Goal: Task Accomplishment & Management: Use online tool/utility

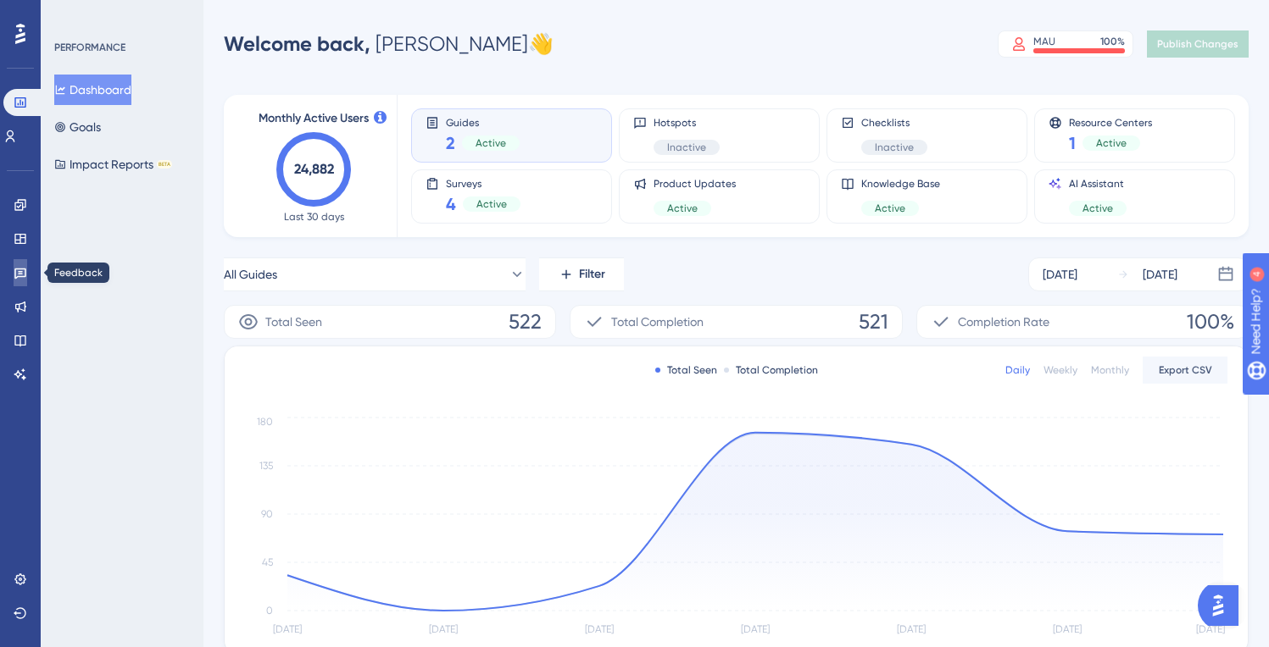
click at [19, 272] on icon at bounding box center [21, 273] width 14 height 14
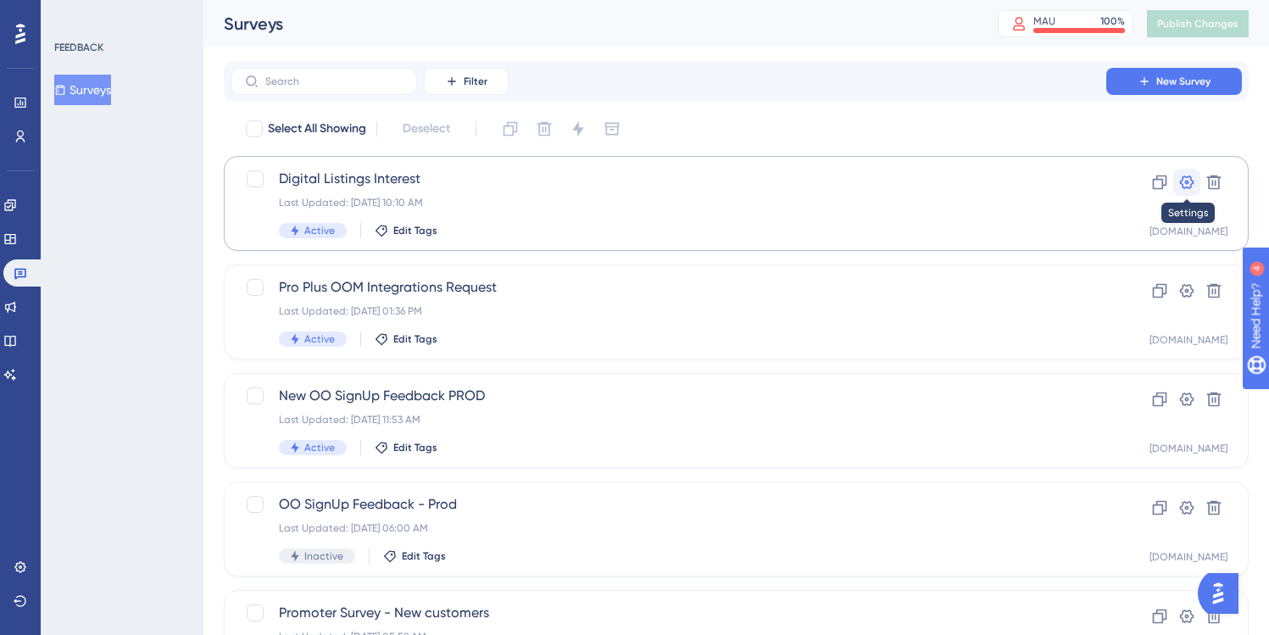
click at [1188, 184] on icon at bounding box center [1186, 182] width 17 height 17
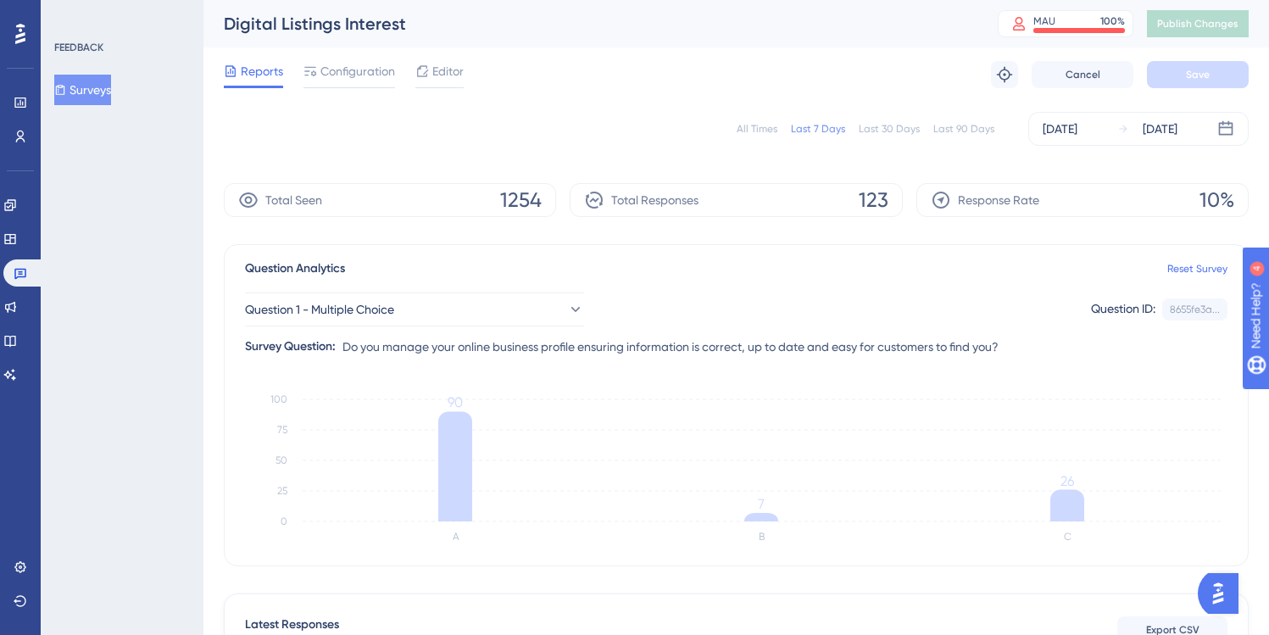
click at [752, 128] on div "All Times" at bounding box center [756, 129] width 41 height 14
click at [1069, 133] on div "[DATE]" at bounding box center [1059, 129] width 35 height 20
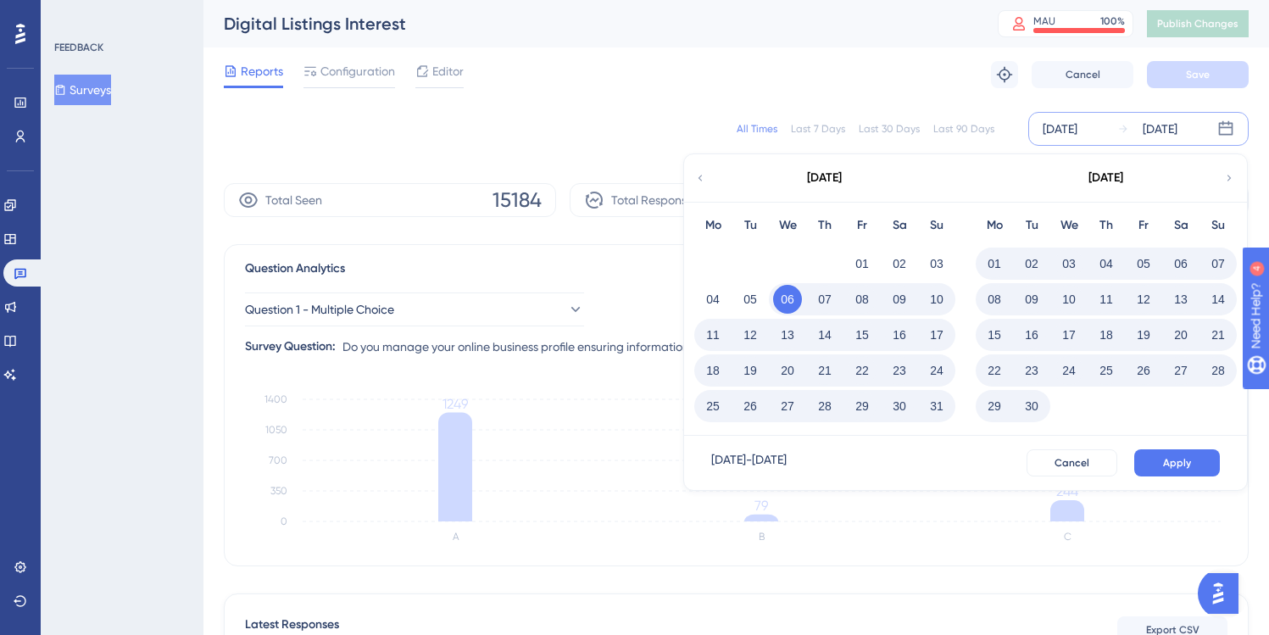
click at [713, 370] on button "18" at bounding box center [712, 370] width 29 height 29
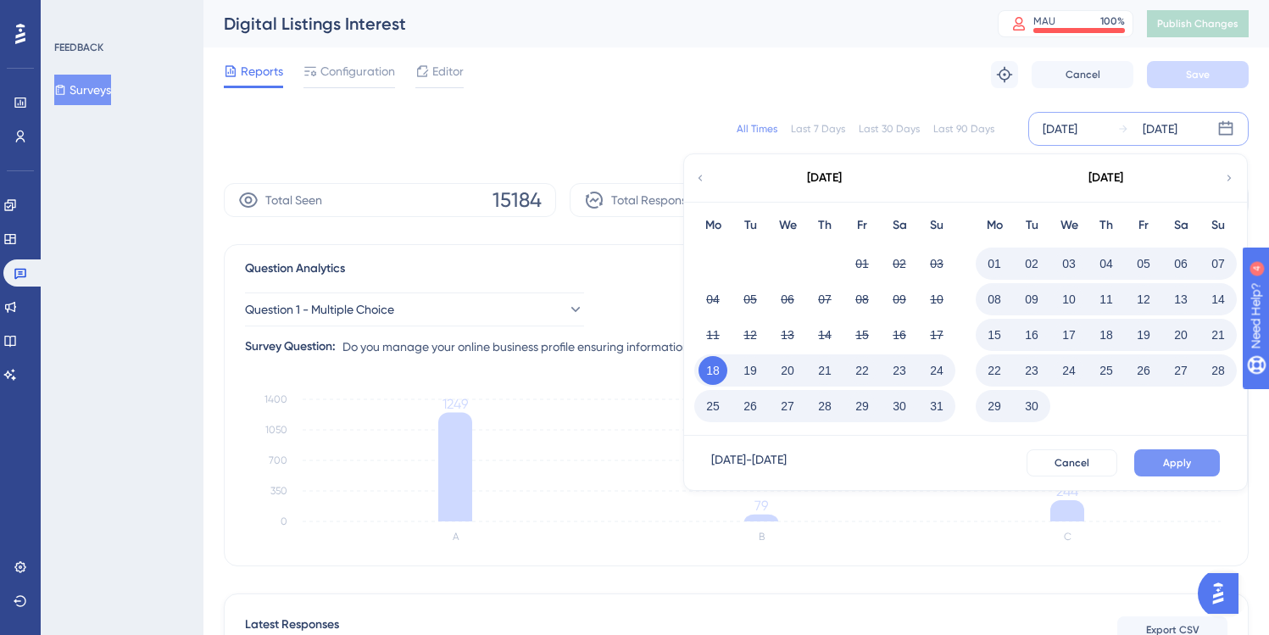
click at [1164, 462] on span "Apply" at bounding box center [1177, 463] width 28 height 14
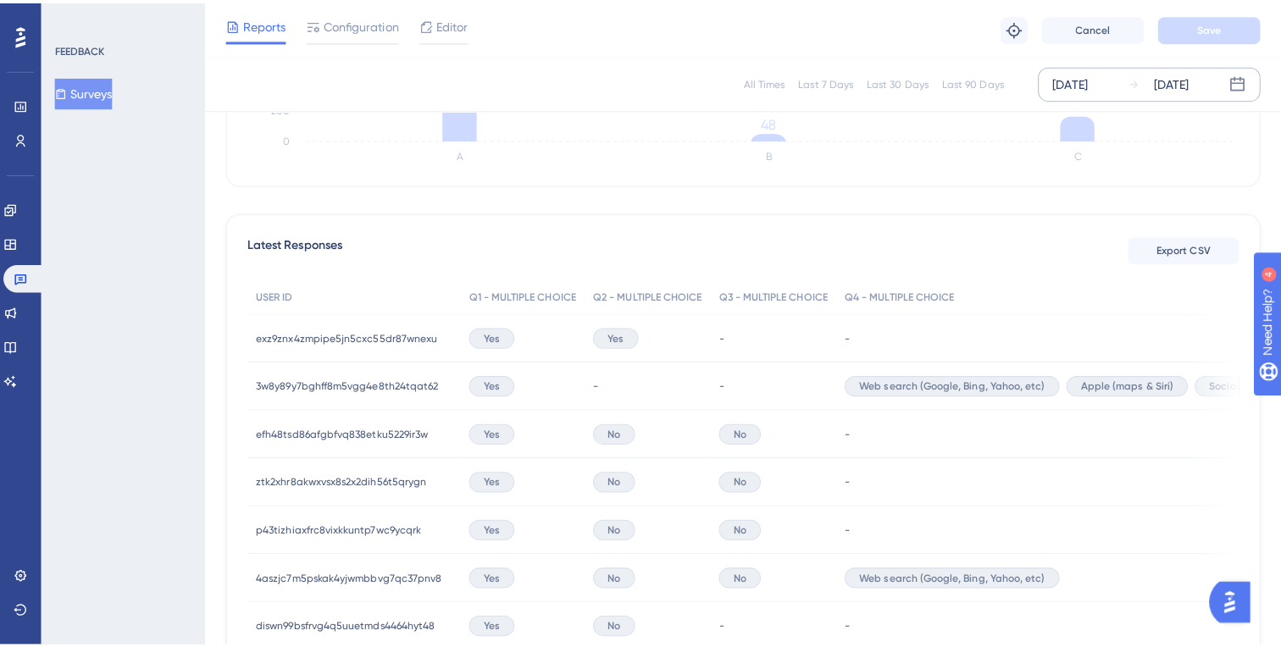
scroll to position [395, 0]
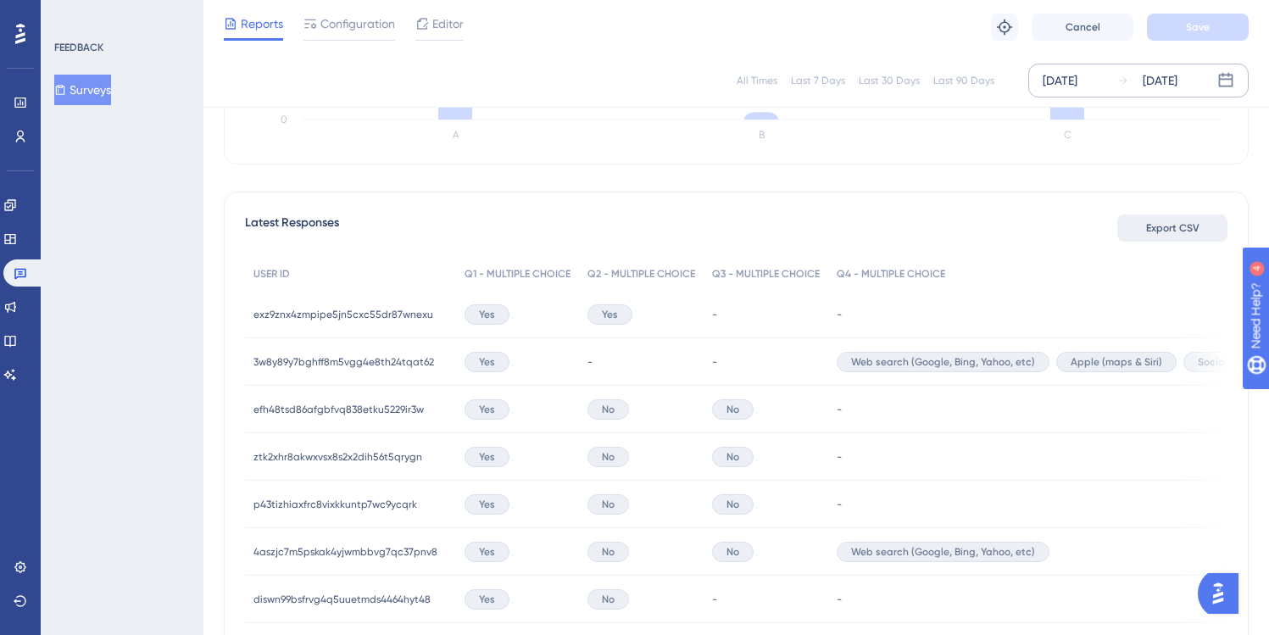
click at [1180, 228] on span "Export CSV" at bounding box center [1172, 228] width 53 height 14
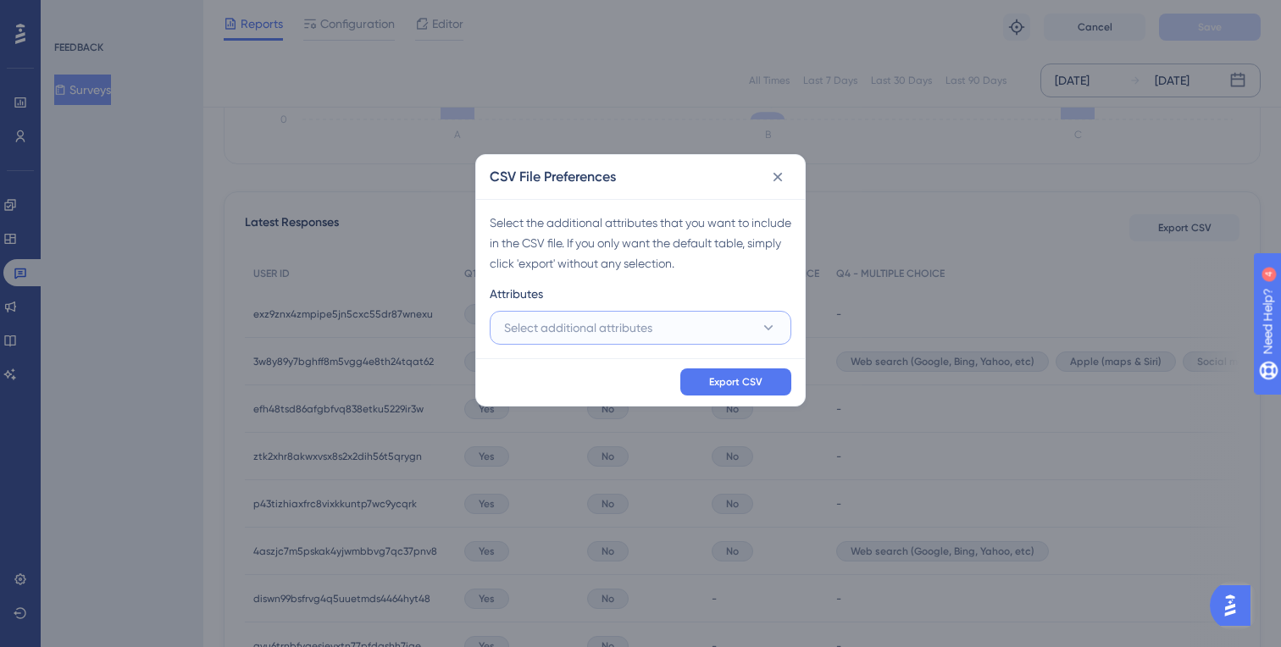
click at [626, 322] on span "Select additional attributes" at bounding box center [578, 328] width 148 height 20
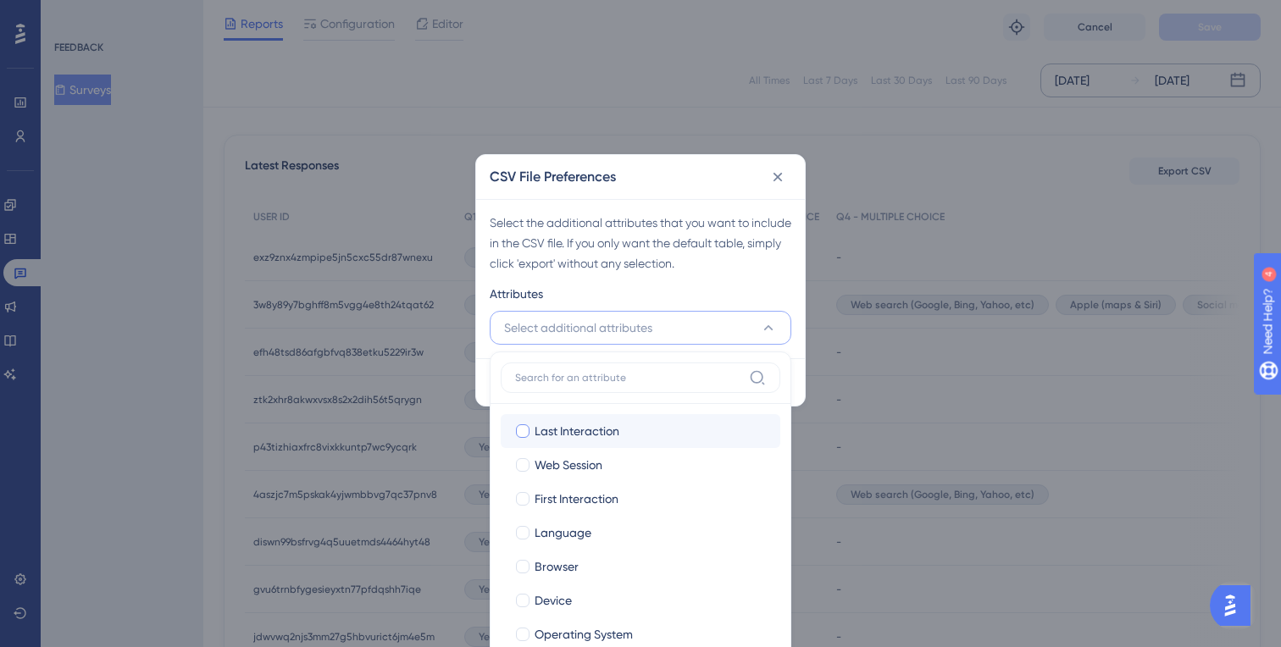
click at [522, 431] on div at bounding box center [523, 432] width 14 height 14
checkbox input "true"
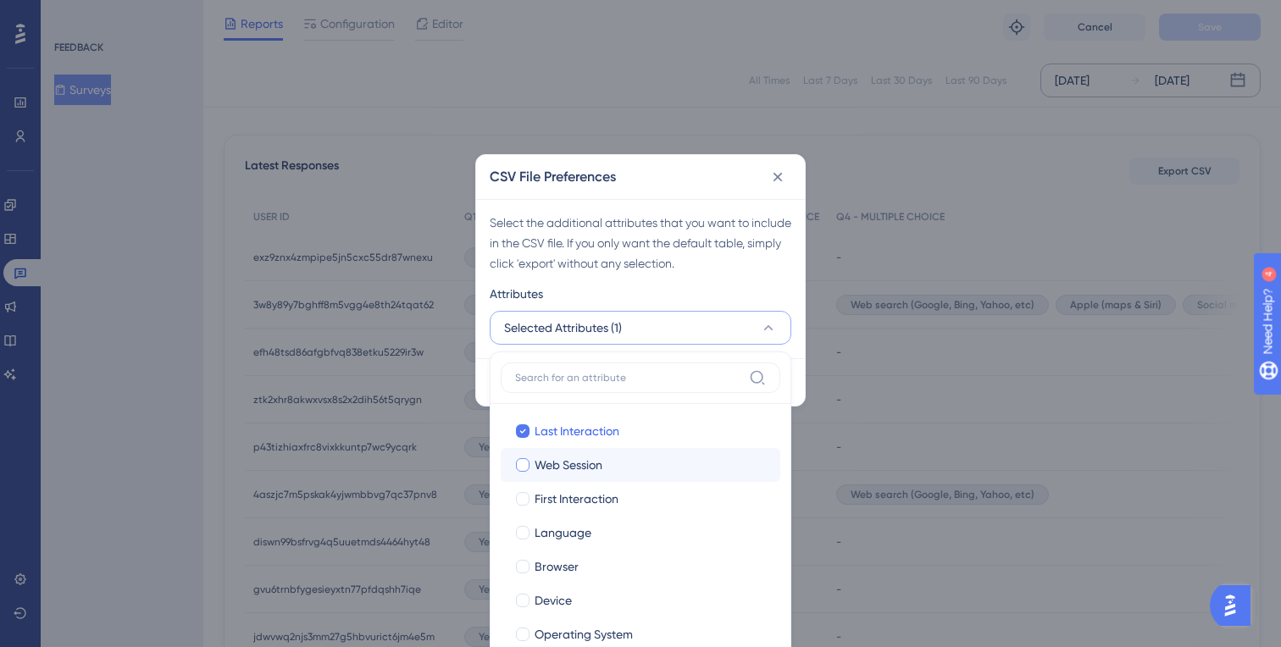
click at [522, 464] on div at bounding box center [523, 465] width 14 height 14
checkbox input "true"
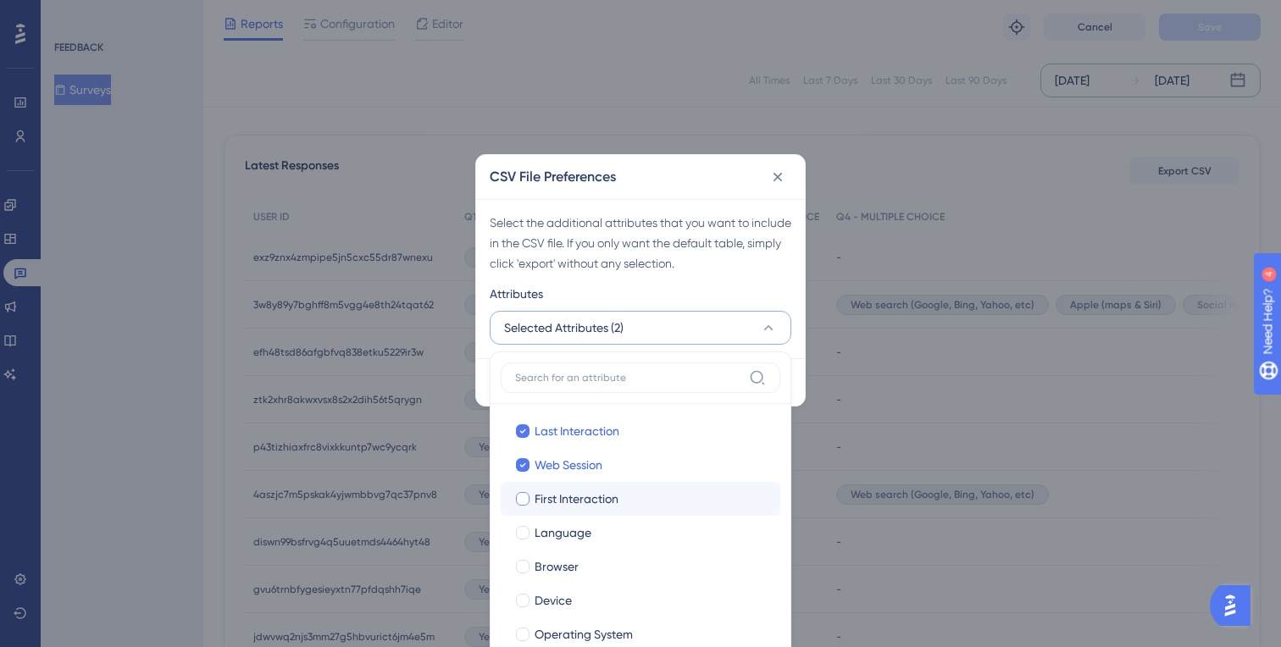
click at [520, 497] on div at bounding box center [523, 499] width 14 height 14
checkbox input "true"
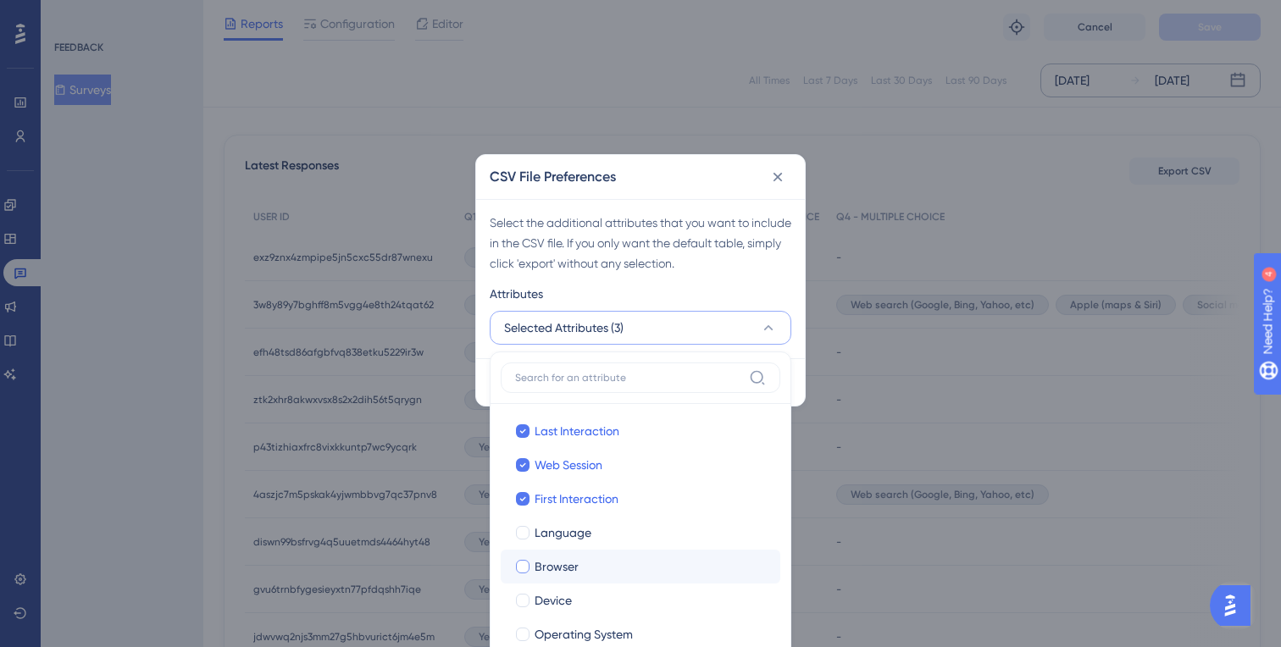
click at [520, 567] on div at bounding box center [523, 567] width 14 height 14
checkbox input "true"
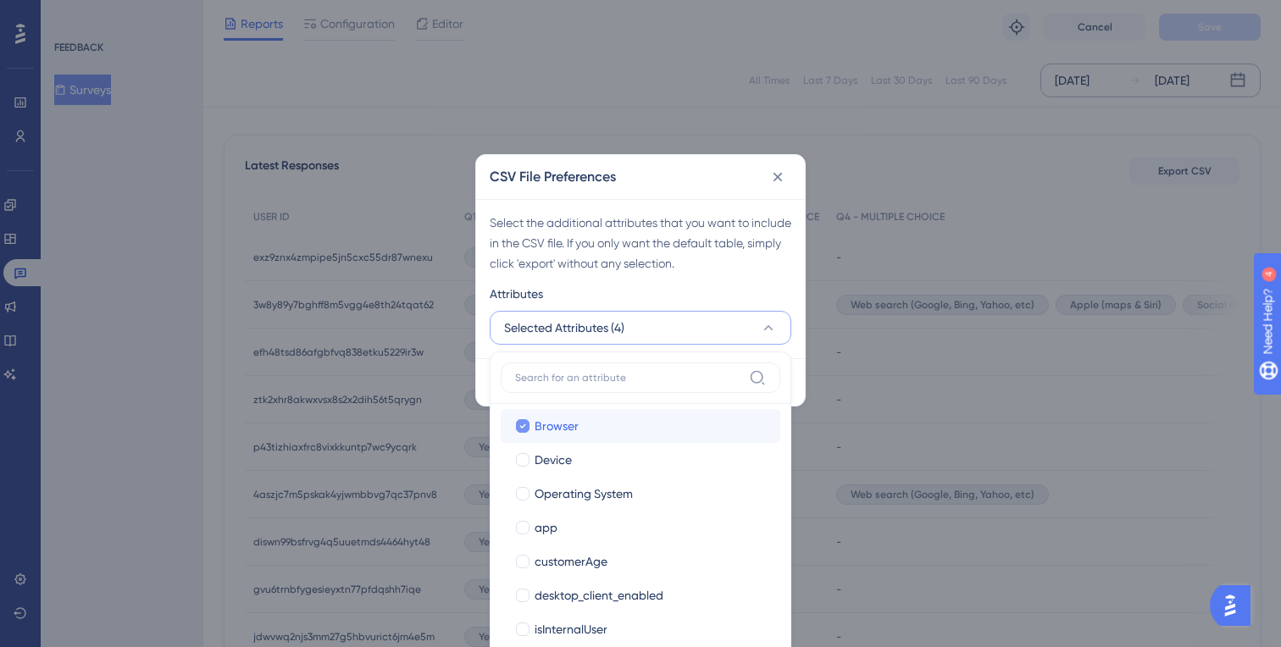
scroll to position [147, 0]
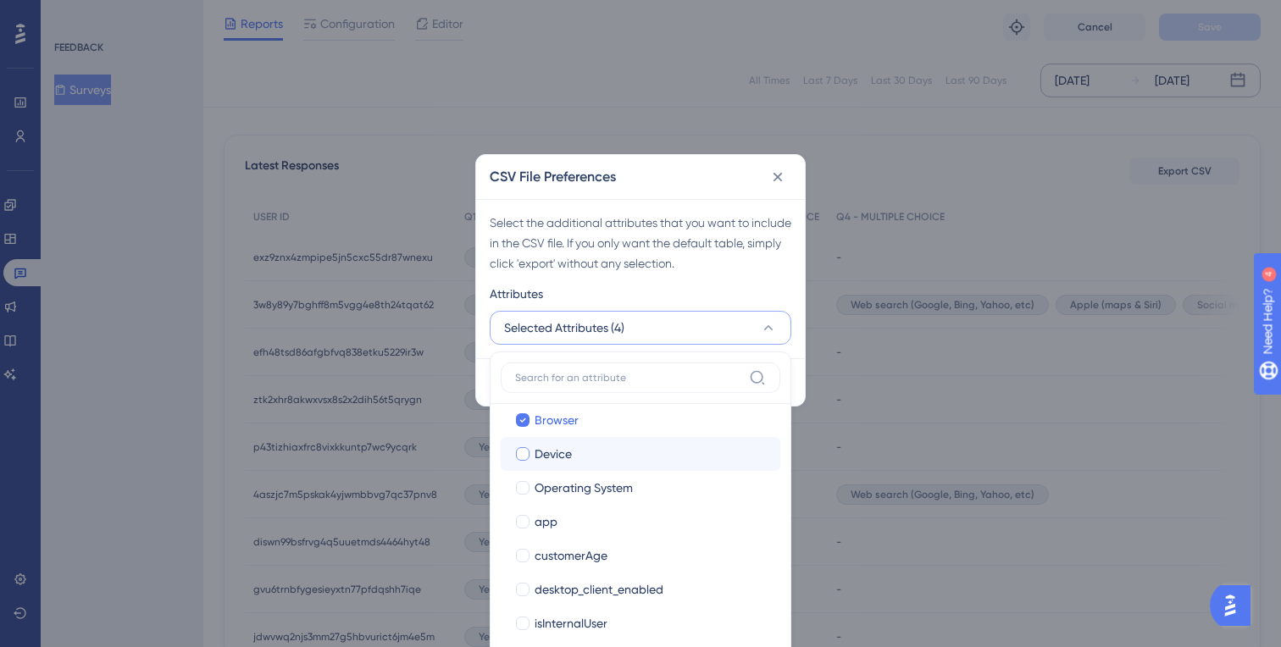
click at [524, 453] on div at bounding box center [523, 454] width 14 height 14
checkbox input "true"
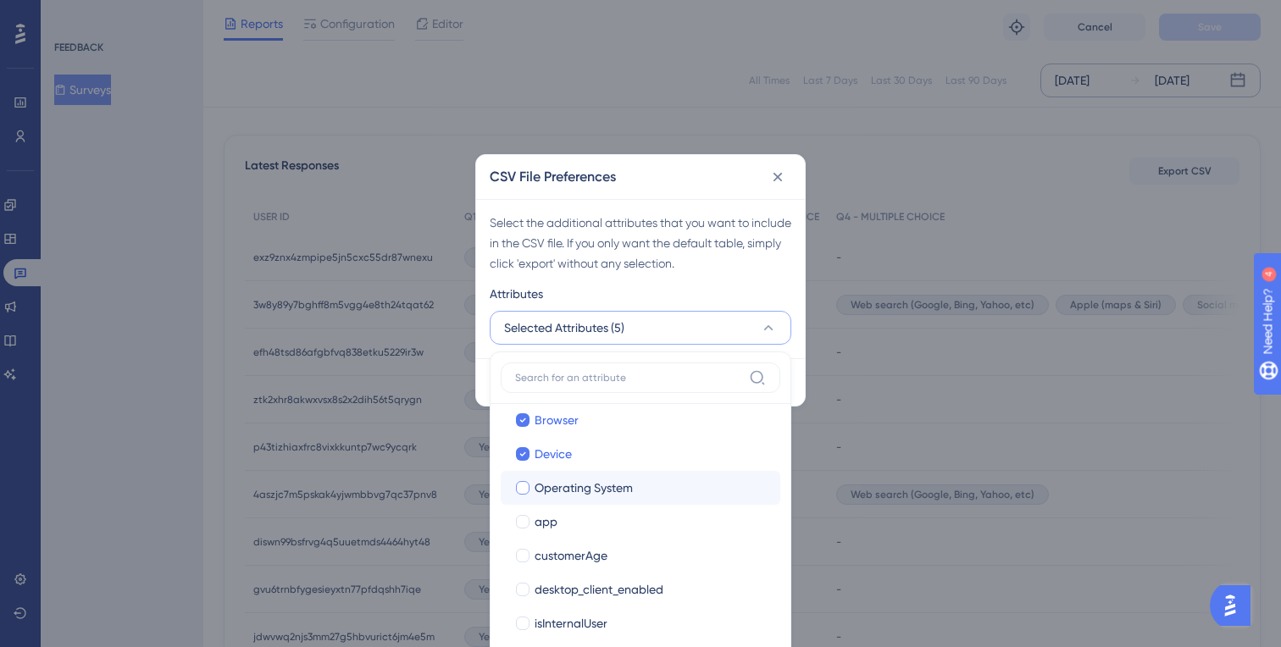
click at [524, 489] on div at bounding box center [523, 488] width 14 height 14
checkbox input "true"
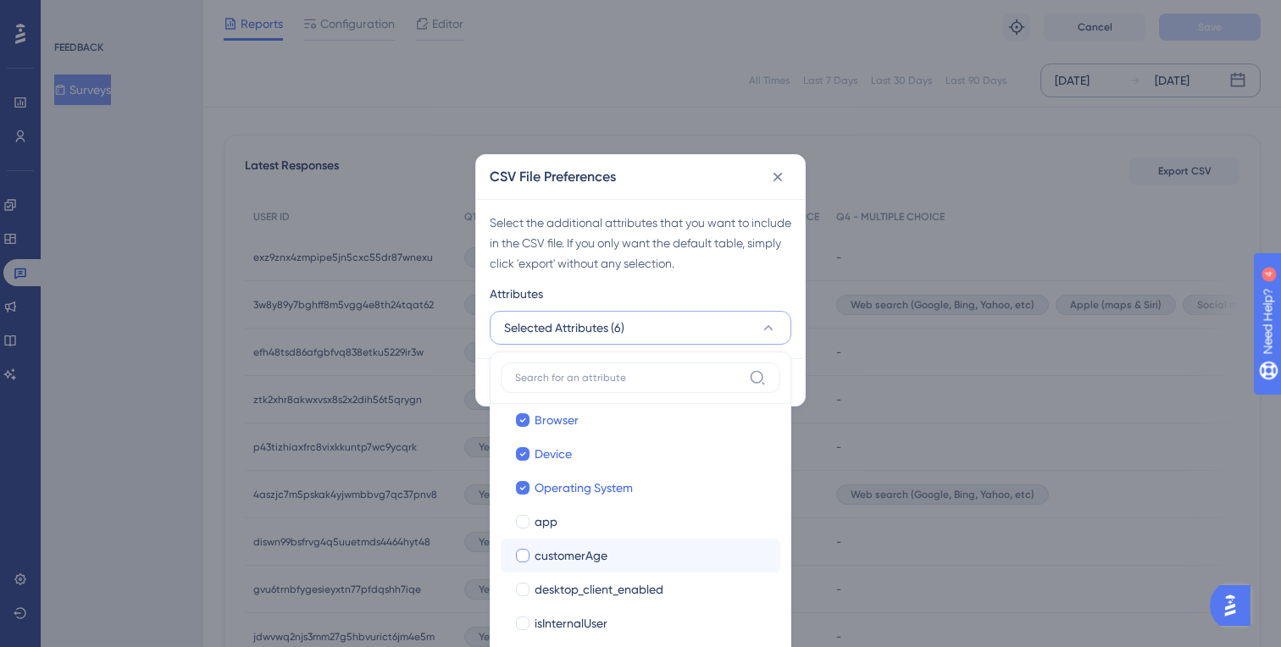
click at [525, 558] on div at bounding box center [523, 556] width 14 height 14
checkbox input "true"
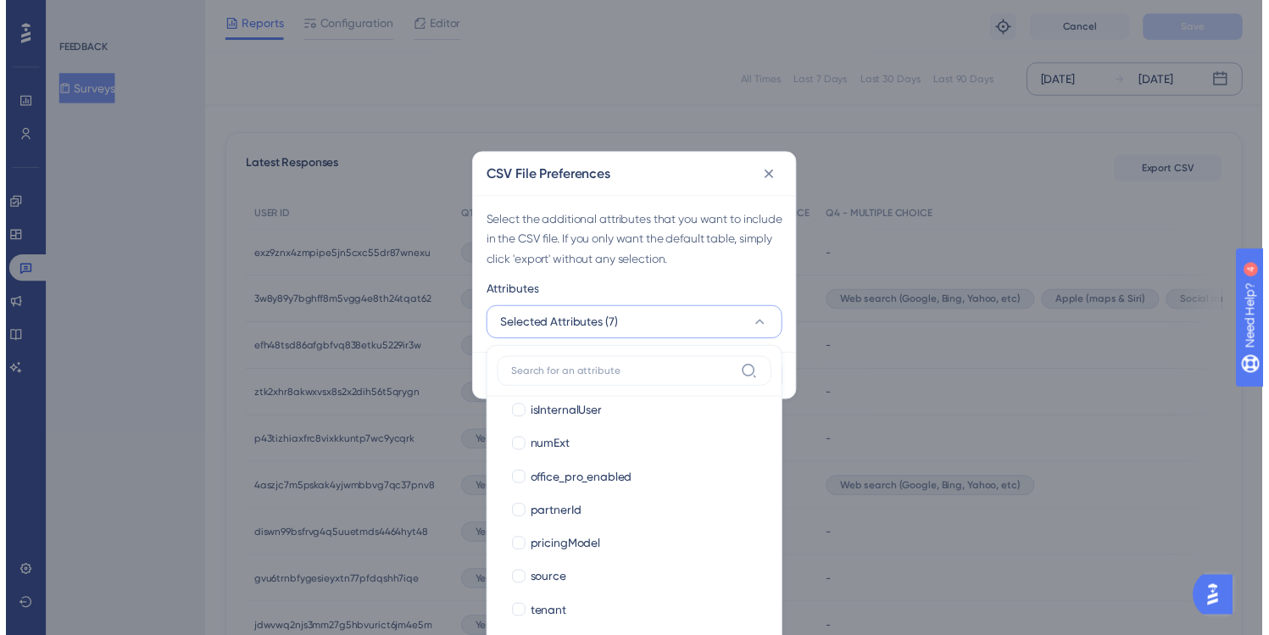
scroll to position [353, 0]
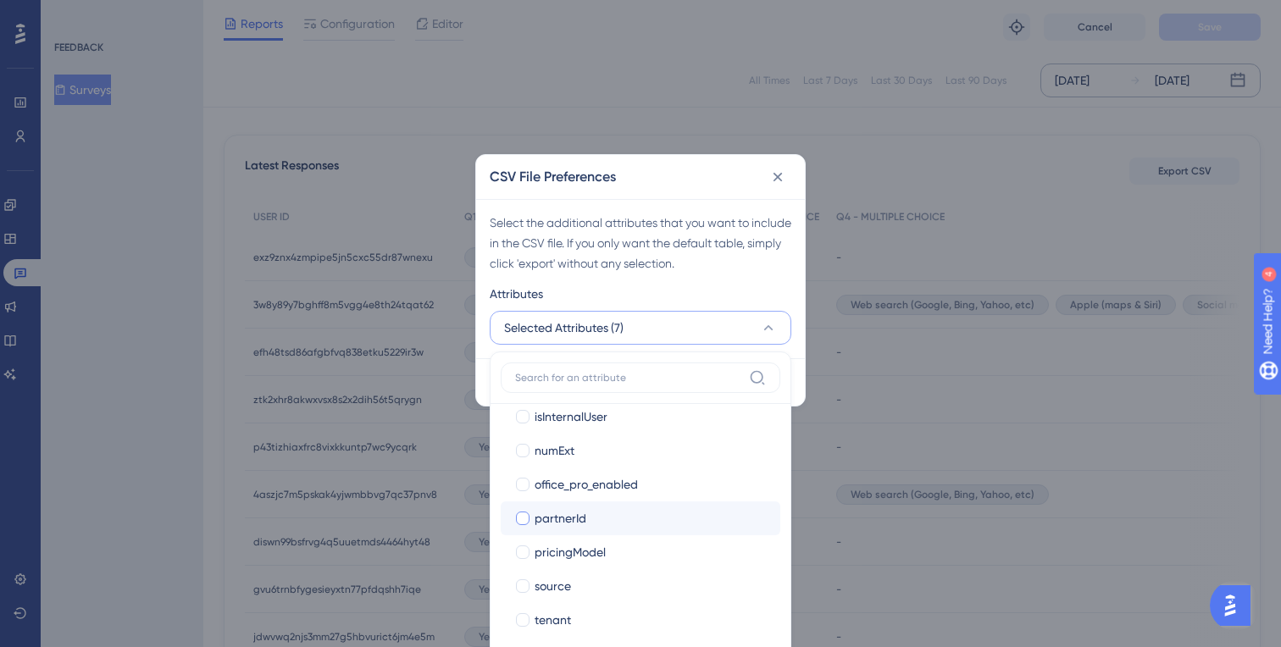
click at [523, 518] on div at bounding box center [523, 519] width 14 height 14
checkbox input "true"
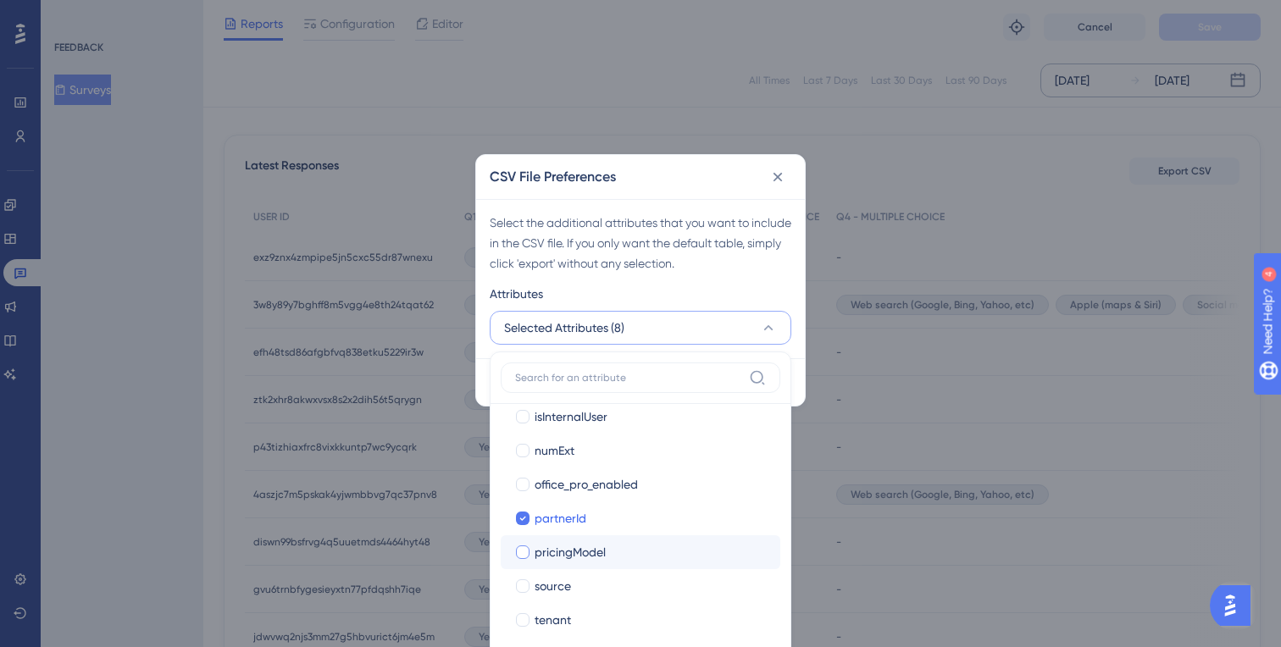
click at [520, 548] on div at bounding box center [523, 553] width 14 height 14
checkbox input "true"
click at [520, 583] on div at bounding box center [523, 587] width 14 height 14
checkbox input "true"
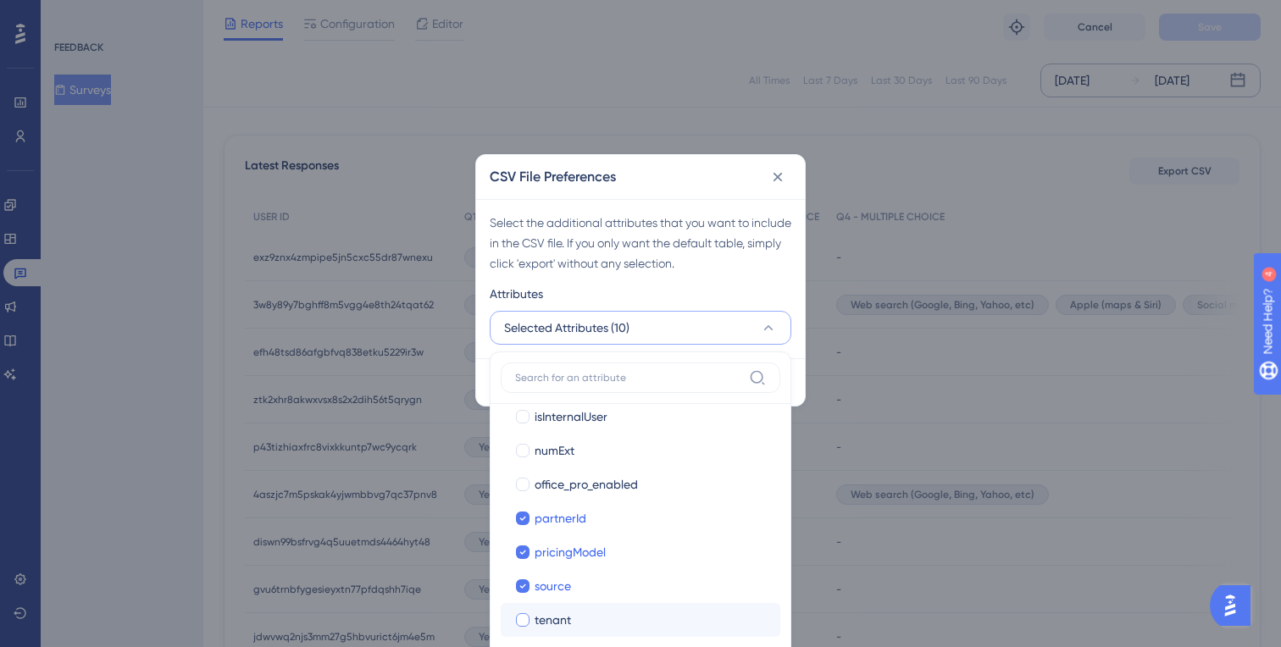
click at [524, 624] on div at bounding box center [523, 621] width 14 height 14
checkbox input "true"
click at [765, 288] on div "Attributes" at bounding box center [641, 297] width 302 height 27
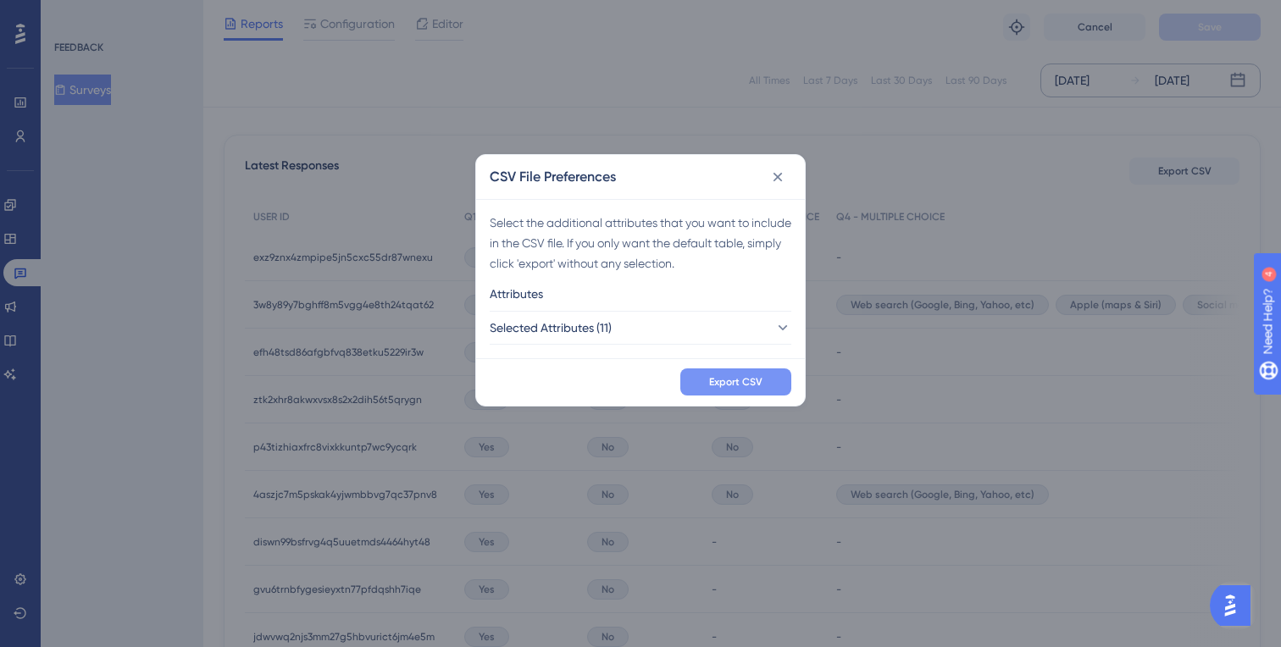
click at [736, 378] on span "Export CSV" at bounding box center [735, 382] width 53 height 14
